Goal: Check status

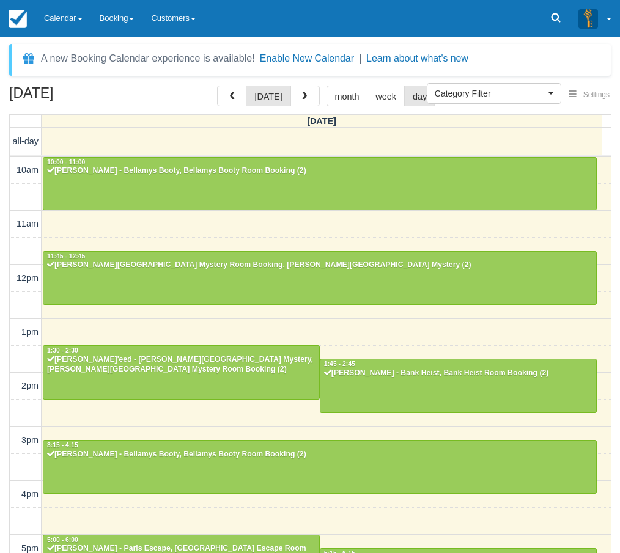
select select
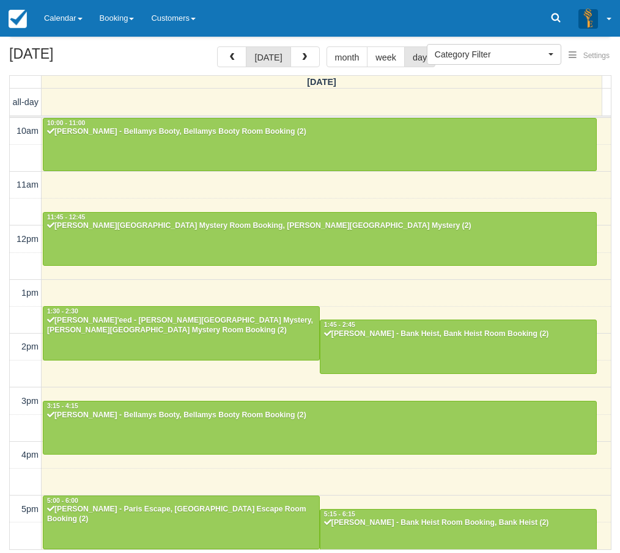
scroll to position [243, 0]
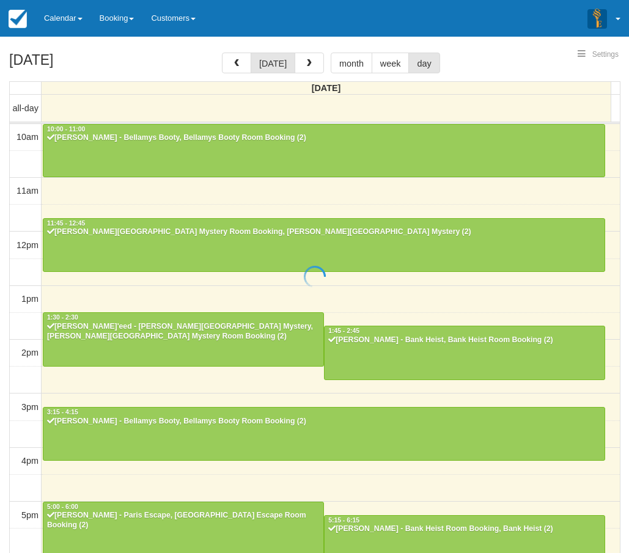
select select
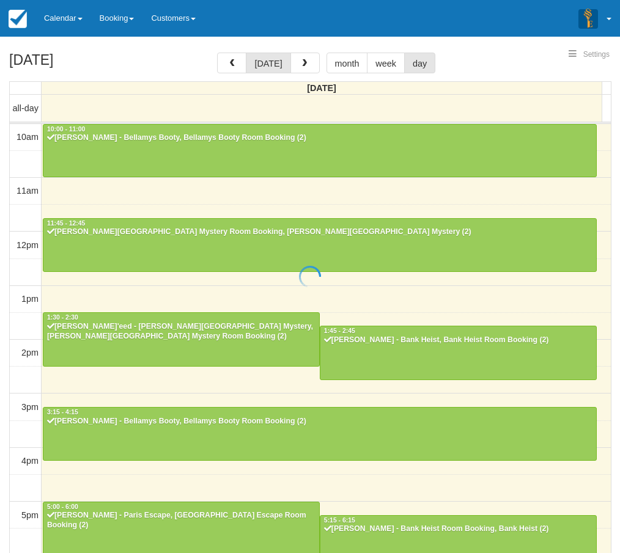
scroll to position [243, 0]
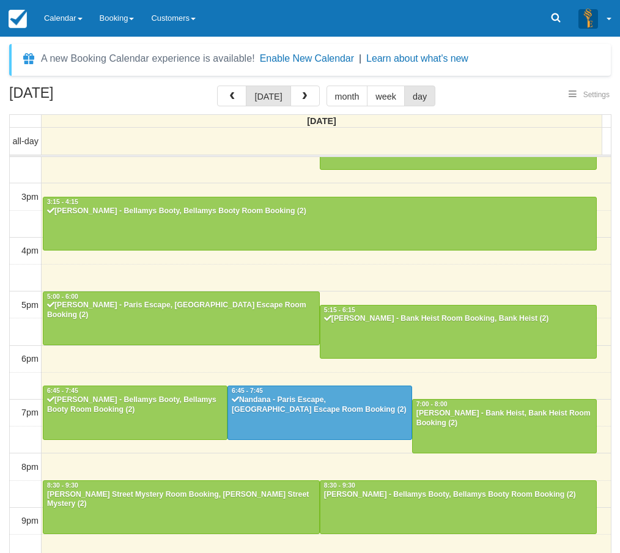
select select
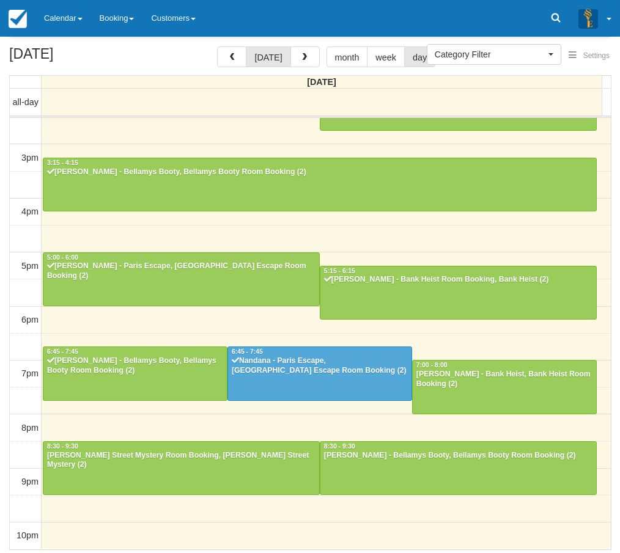
scroll to position [243, 0]
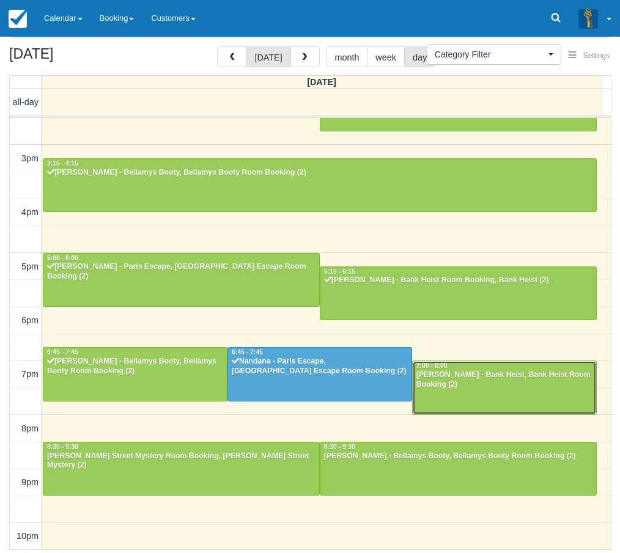
click at [498, 392] on div at bounding box center [504, 387] width 183 height 53
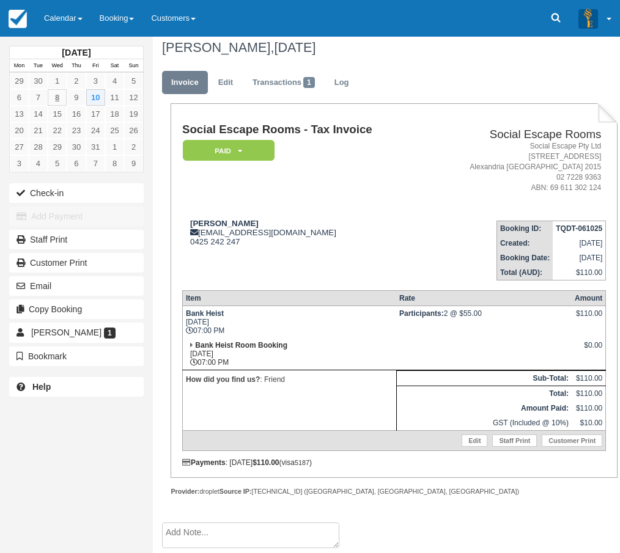
scroll to position [10, 0]
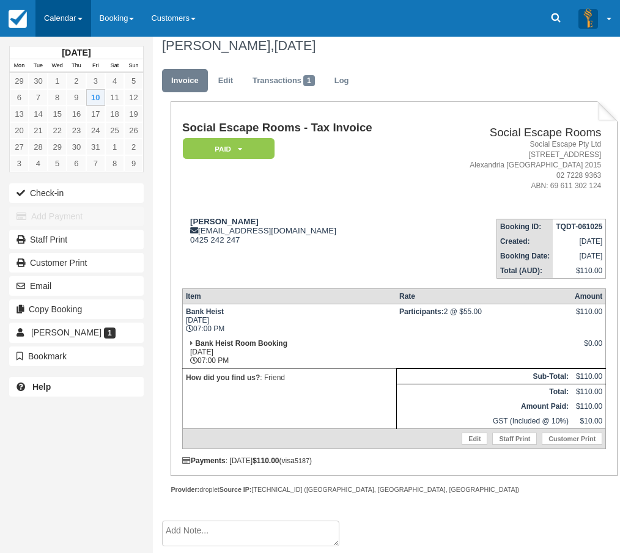
click at [76, 23] on link "Calendar" at bounding box center [63, 18] width 56 height 37
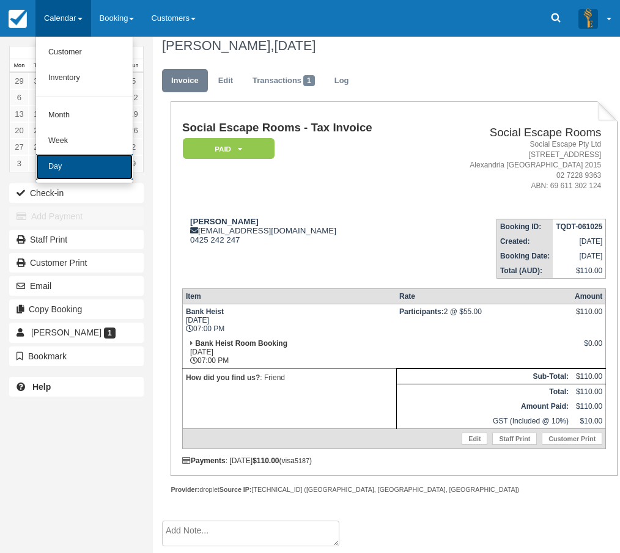
click at [73, 176] on link "Day" at bounding box center [84, 167] width 97 height 26
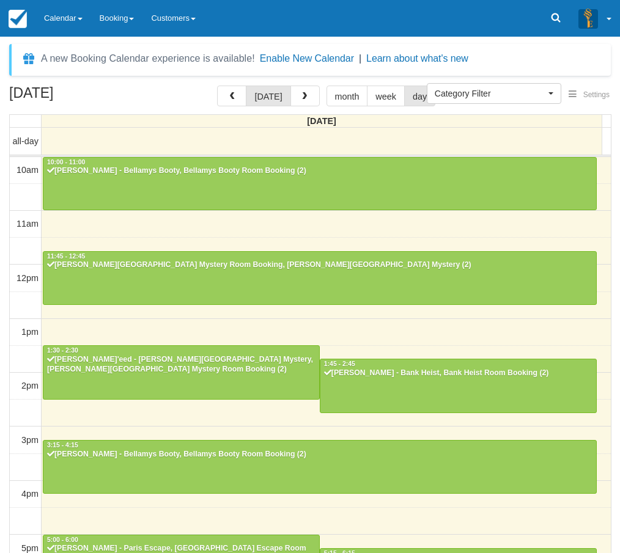
select select
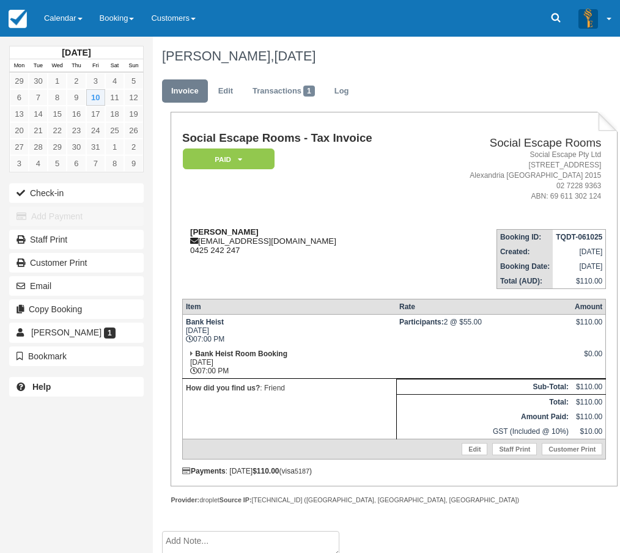
click at [207, 233] on strong "[PERSON_NAME]" at bounding box center [224, 231] width 68 height 9
drag, startPoint x: 207, startPoint y: 233, endPoint x: 216, endPoint y: 232, distance: 8.6
click at [216, 232] on strong "[PERSON_NAME]" at bounding box center [224, 231] width 68 height 9
click at [200, 234] on strong "[PERSON_NAME]" at bounding box center [224, 231] width 68 height 9
drag, startPoint x: 200, startPoint y: 234, endPoint x: 214, endPoint y: 233, distance: 13.5
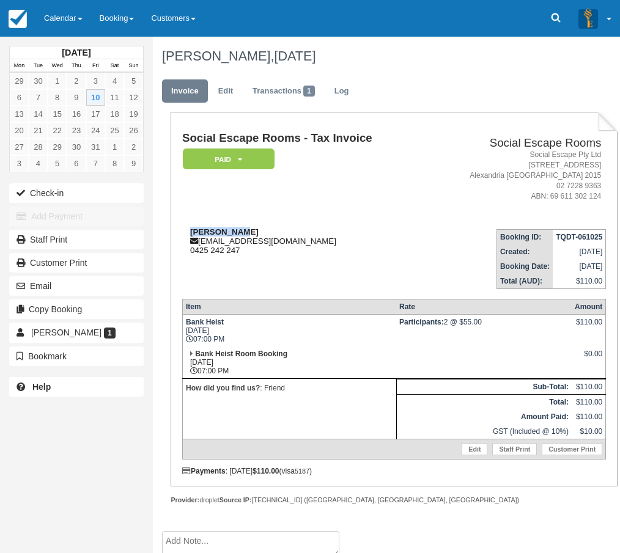
click at [214, 233] on strong "[PERSON_NAME]" at bounding box center [224, 231] width 68 height 9
copy strong "[PERSON_NAME]"
